Goal: Transaction & Acquisition: Download file/media

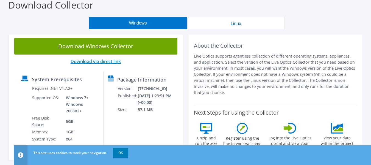
scroll to position [82, 0]
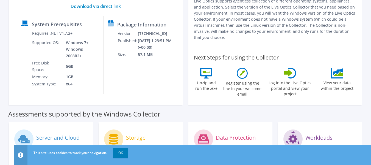
click at [4, 89] on section "Download Windows Collector Download via direct link System Prerequisites Requir…" at bounding box center [186, 42] width 366 height 130
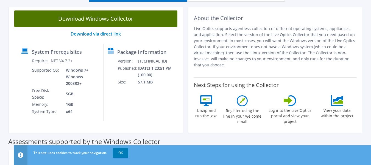
click at [109, 19] on link "Download Windows Collector" at bounding box center [95, 18] width 163 height 16
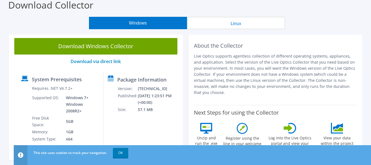
scroll to position [55, 0]
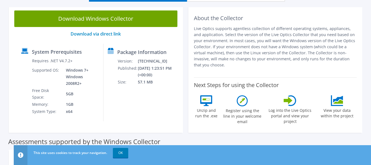
drag, startPoint x: 194, startPoint y: 115, endPoint x: 198, endPoint y: 125, distance: 10.5
click at [194, 115] on div "Unzip and run the .exe" at bounding box center [206, 111] width 25 height 32
click at [363, 133] on div "Assessments supported by the Windows Collector" at bounding box center [185, 140] width 355 height 14
